Goal: Use online tool/utility: Utilize a website feature to perform a specific function

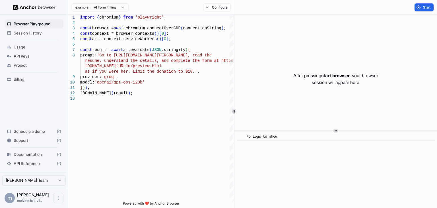
click at [28, 55] on span "API Keys" at bounding box center [38, 56] width 48 height 6
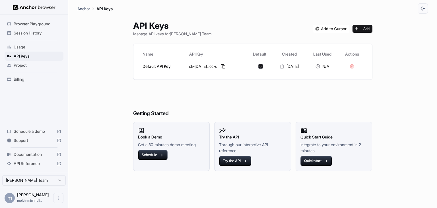
click at [31, 6] on img at bounding box center [34, 7] width 43 height 5
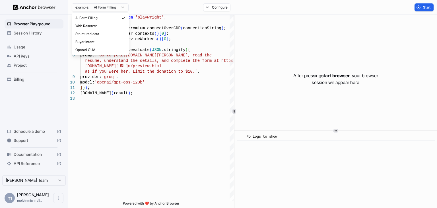
click at [88, 8] on html "Browser Playground Session History Usage API Keys Project Billing Schedule a de…" at bounding box center [218, 104] width 437 height 208
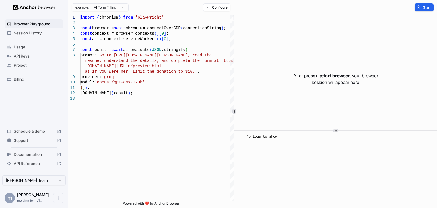
click at [421, 8] on html "Browser Playground Session History Usage API Keys Project Billing Schedule a de…" at bounding box center [218, 104] width 437 height 208
drag, startPoint x: 421, startPoint y: 8, endPoint x: 425, endPoint y: 7, distance: 4.9
click at [425, 7] on span "Start" at bounding box center [427, 7] width 8 height 5
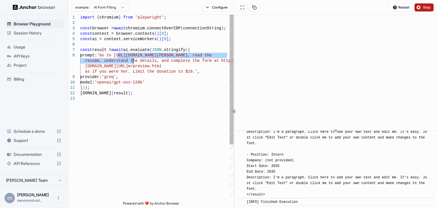
drag, startPoint x: 117, startPoint y: 55, endPoint x: 133, endPoint y: 58, distance: 15.8
click at [133, 58] on div "import { chromium } from 'playwright' ; const browser = await chromium.connectO…" at bounding box center [156, 148] width 153 height 267
click at [133, 54] on div "import { chromium } from 'playwright' ; const browser = await chromium.connectO…" at bounding box center [156, 148] width 153 height 267
drag, startPoint x: 203, startPoint y: 55, endPoint x: 142, endPoint y: 56, distance: 61.8
click at [142, 56] on div "import { chromium } from 'playwright' ; const browser = await chromium.connectO…" at bounding box center [156, 148] width 153 height 267
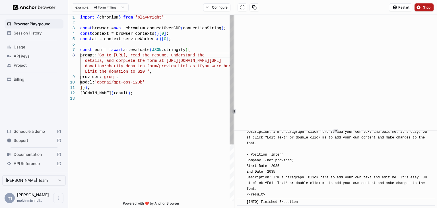
scroll to position [38, 0]
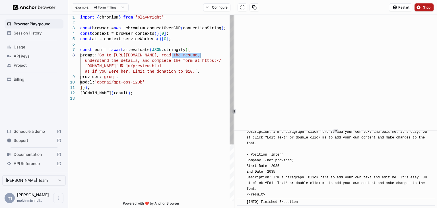
drag, startPoint x: 172, startPoint y: 56, endPoint x: 202, endPoint y: 54, distance: 30.5
click at [202, 54] on div "import { chromium } from 'playwright' ; const browser = await chromium.connectO…" at bounding box center [156, 148] width 153 height 267
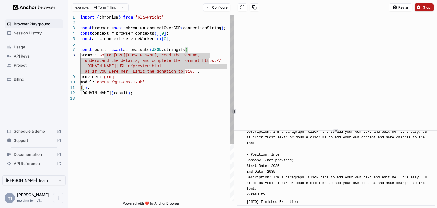
click at [204, 54] on div "import { chromium } from 'playwright' ; const browser = await chromium.connectO…" at bounding box center [156, 148] width 153 height 267
click at [195, 51] on div "import { chromium } from 'playwright' ; const browser = await chromium.connectO…" at bounding box center [156, 148] width 153 height 267
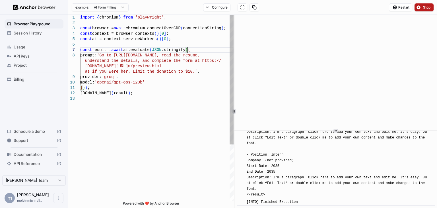
click at [204, 55] on div "import { chromium } from 'playwright' ; const browser = await chromium.connectO…" at bounding box center [156, 148] width 153 height 267
drag, startPoint x: 204, startPoint y: 55, endPoint x: 172, endPoint y: 55, distance: 32.2
click at [172, 55] on div "import { chromium } from 'playwright' ; const browser = await chromium.connectO…" at bounding box center [156, 148] width 153 height 267
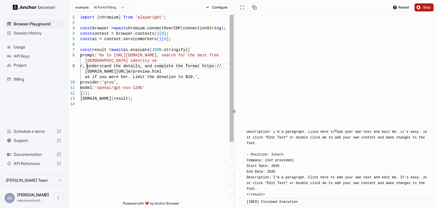
scroll to position [49, 0]
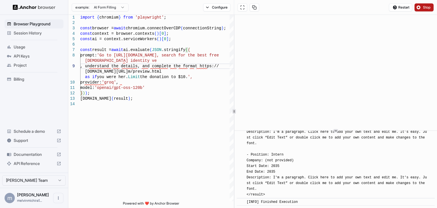
type textarea "**********"
click at [31, 54] on span "API Keys" at bounding box center [38, 56] width 48 height 6
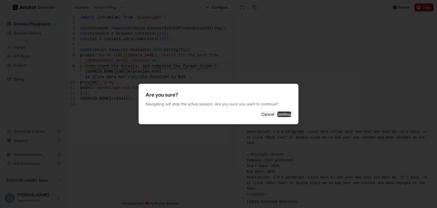
click at [277, 116] on button "Continue" at bounding box center [284, 114] width 14 height 6
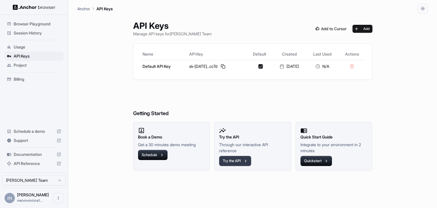
click at [229, 163] on button "Try the API" at bounding box center [235, 161] width 32 height 10
